Goal: Information Seeking & Learning: Learn about a topic

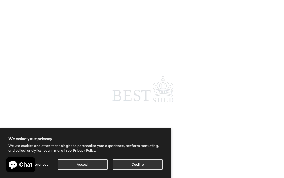
click at [138, 168] on button "Decline" at bounding box center [138, 164] width 50 height 10
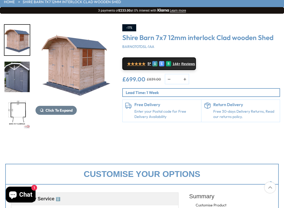
scroll to position [59, 0]
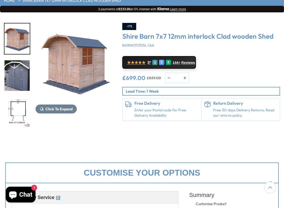
click at [57, 108] on span "Click To Expand" at bounding box center [58, 108] width 27 height 5
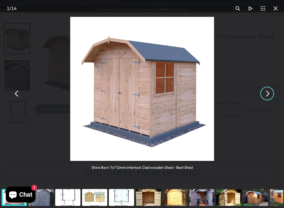
click at [268, 93] on button "You can close this modal content with the ESC key" at bounding box center [267, 93] width 13 height 13
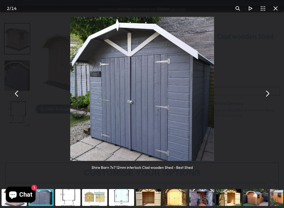
click at [267, 94] on button "You can close this modal content with the ESC key" at bounding box center [267, 93] width 13 height 13
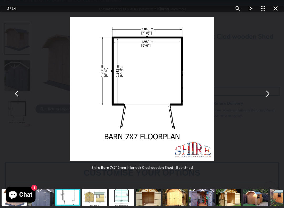
click at [268, 95] on button "You can close this modal content with the ESC key" at bounding box center [267, 93] width 13 height 13
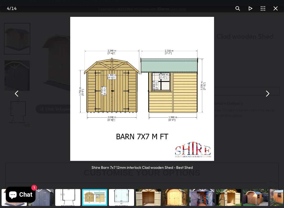
click at [267, 97] on button "You can close this modal content with the ESC key" at bounding box center [267, 93] width 13 height 13
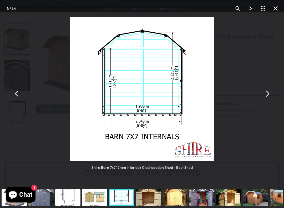
click at [267, 95] on button "You can close this modal content with the ESC key" at bounding box center [267, 93] width 13 height 13
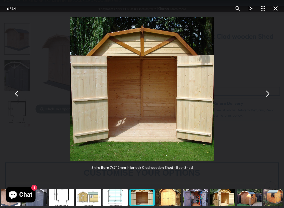
click at [278, 10] on button "You can close this modal content with the ESC key" at bounding box center [275, 8] width 13 height 13
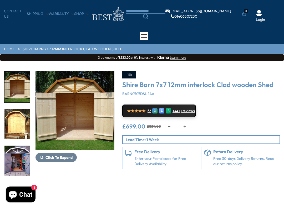
scroll to position [11, 0]
click at [19, 145] on img "8 / 14" at bounding box center [16, 160] width 25 height 30
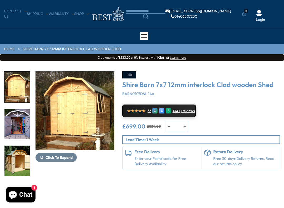
click at [77, 121] on img "7 / 14" at bounding box center [74, 110] width 79 height 79
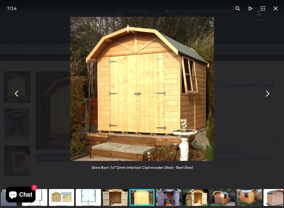
click at [175, 115] on img "You can close this modal content with the ESC key" at bounding box center [142, 89] width 144 height 144
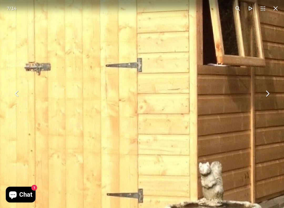
click at [276, 9] on button "You can close this modal content with the ESC key" at bounding box center [275, 8] width 13 height 13
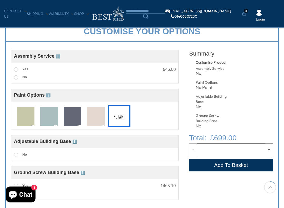
scroll to position [173, 0]
click at [75, 119] on img at bounding box center [73, 116] width 18 height 19
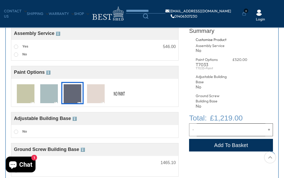
scroll to position [190, 0]
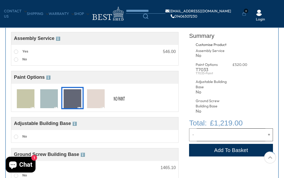
click at [96, 98] on img at bounding box center [96, 98] width 18 height 19
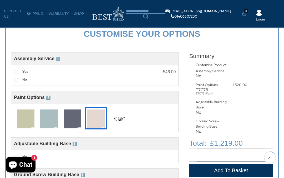
scroll to position [168, 0]
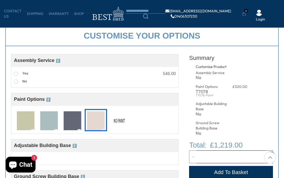
click at [97, 118] on img at bounding box center [96, 120] width 18 height 19
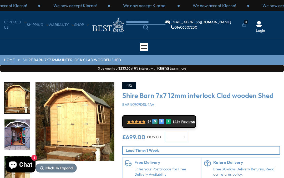
scroll to position [74, 0]
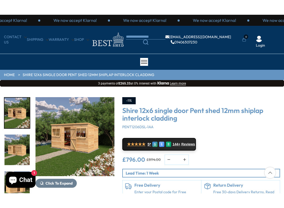
scroll to position [5, 0]
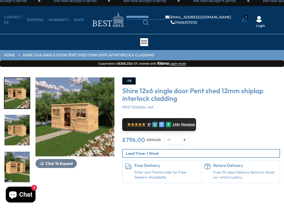
click at [84, 122] on img "1 / 8" at bounding box center [74, 116] width 79 height 79
click at [86, 121] on img "1 / 8" at bounding box center [74, 116] width 79 height 79
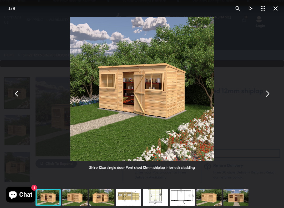
click at [267, 96] on button "You can close this modal content with the ESC key" at bounding box center [267, 93] width 13 height 13
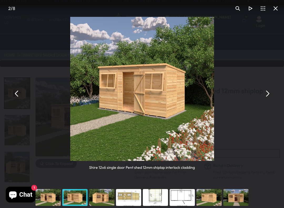
click at [268, 95] on button "You can close this modal content with the ESC key" at bounding box center [267, 93] width 13 height 13
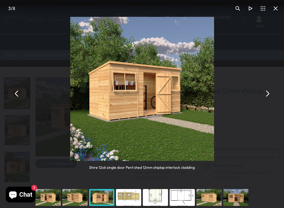
click at [269, 95] on button "You can close this modal content with the ESC key" at bounding box center [267, 93] width 13 height 13
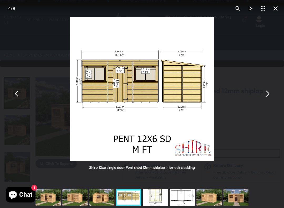
click at [268, 94] on button "You can close this modal content with the ESC key" at bounding box center [267, 93] width 13 height 13
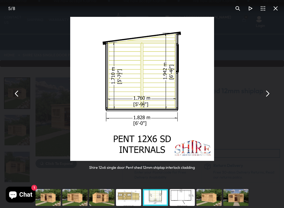
click at [270, 94] on button "You can close this modal content with the ESC key" at bounding box center [267, 93] width 13 height 13
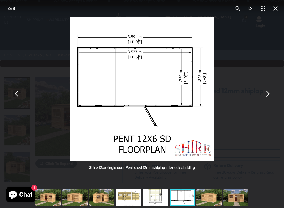
click at [270, 94] on button "You can close this modal content with the ESC key" at bounding box center [267, 93] width 13 height 13
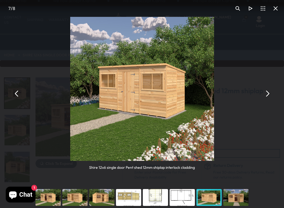
click at [20, 92] on button "You can close this modal content with the ESC key" at bounding box center [17, 93] width 13 height 13
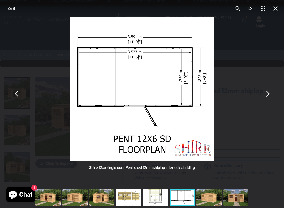
click at [272, 92] on button "You can close this modal content with the ESC key" at bounding box center [267, 93] width 13 height 13
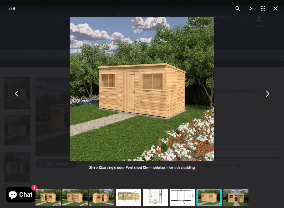
click at [272, 93] on button "You can close this modal content with the ESC key" at bounding box center [267, 93] width 13 height 13
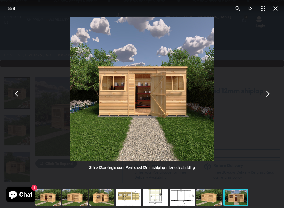
click at [274, 97] on div "Shire 12x6 single door Pent shed 12mm shiplap interlock cladding" at bounding box center [142, 93] width 284 height 187
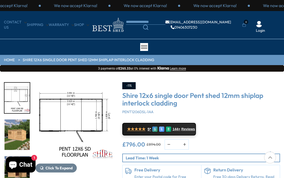
scroll to position [20, 0]
